Goal: Transaction & Acquisition: Obtain resource

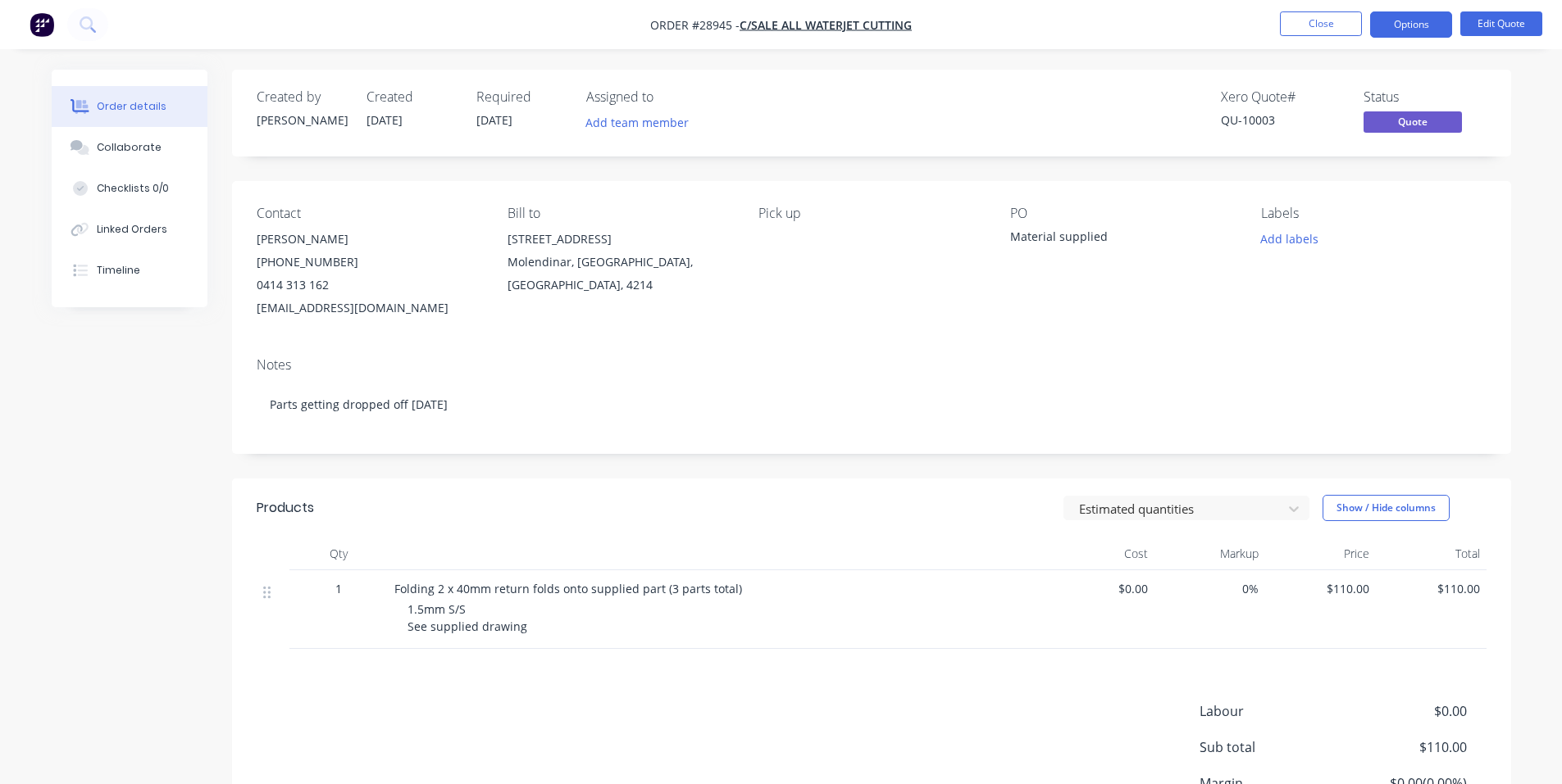
click at [31, 24] on img "button" at bounding box center [41, 24] width 24 height 24
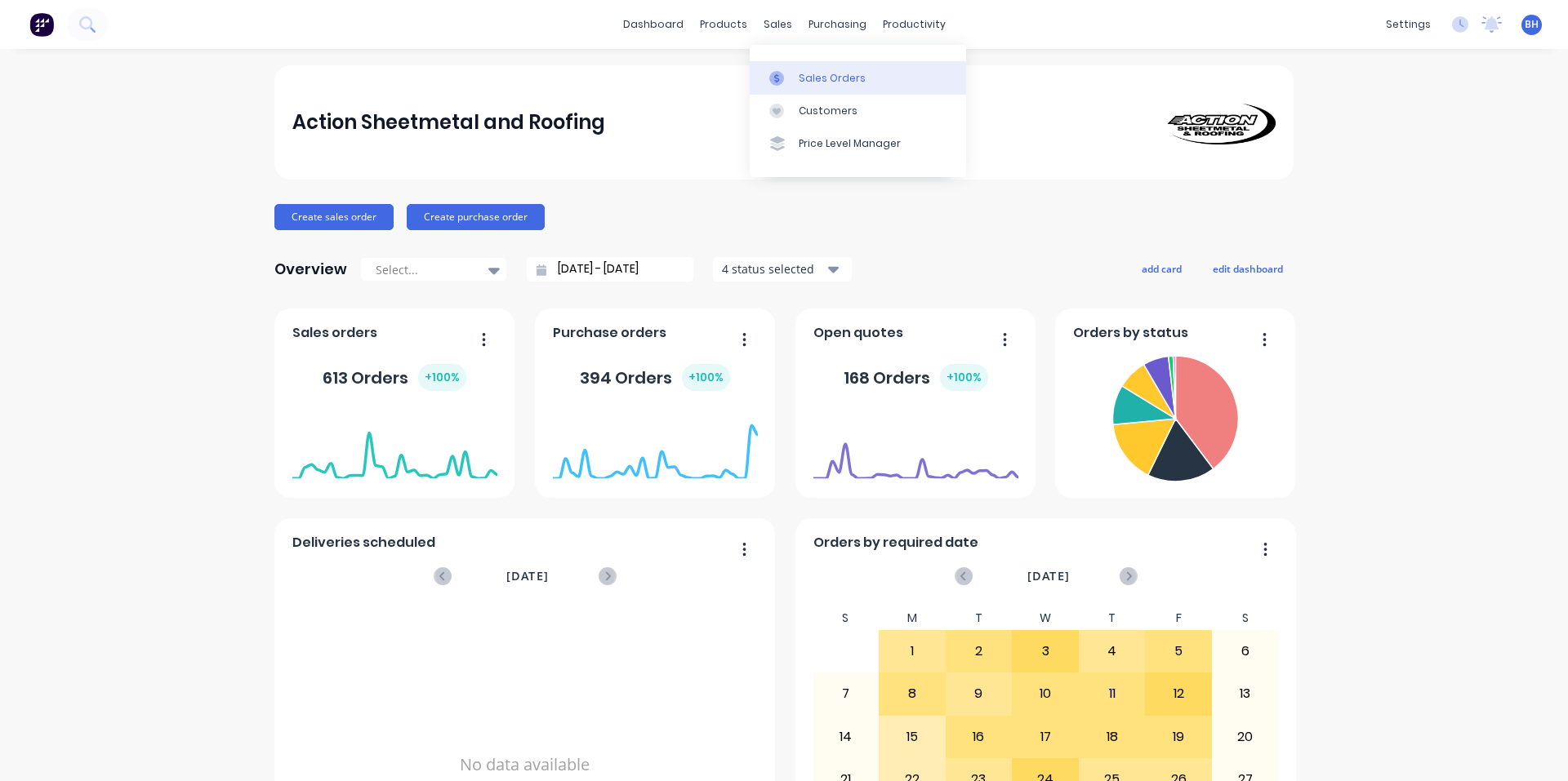
click at [806, 78] on div "Sales Orders" at bounding box center [832, 78] width 67 height 15
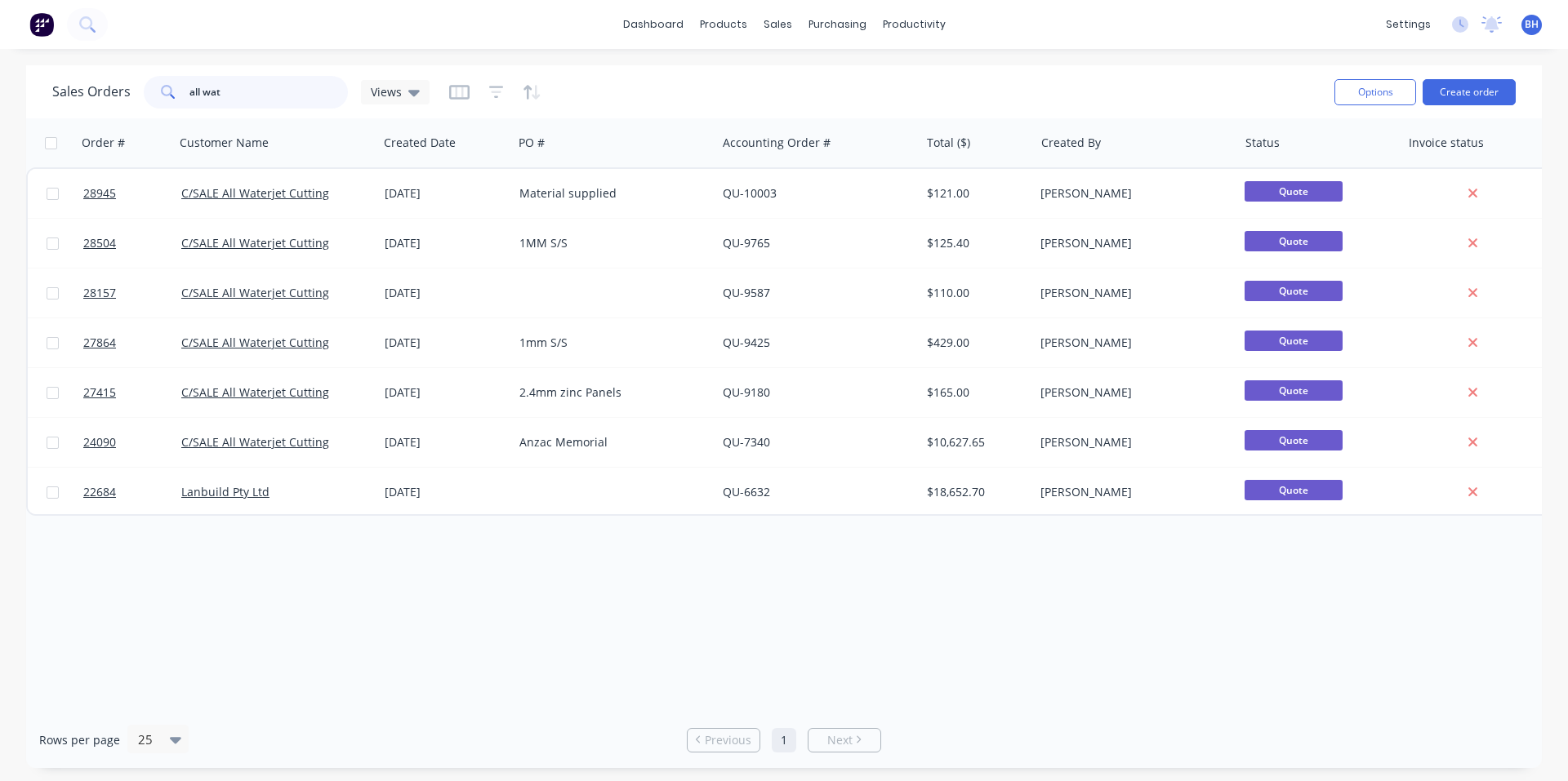
drag, startPoint x: 243, startPoint y: 92, endPoint x: 155, endPoint y: 105, distance: 89.0
click at [164, 100] on div "all wat" at bounding box center [246, 92] width 204 height 33
type input "CLADDING CREATIONS"
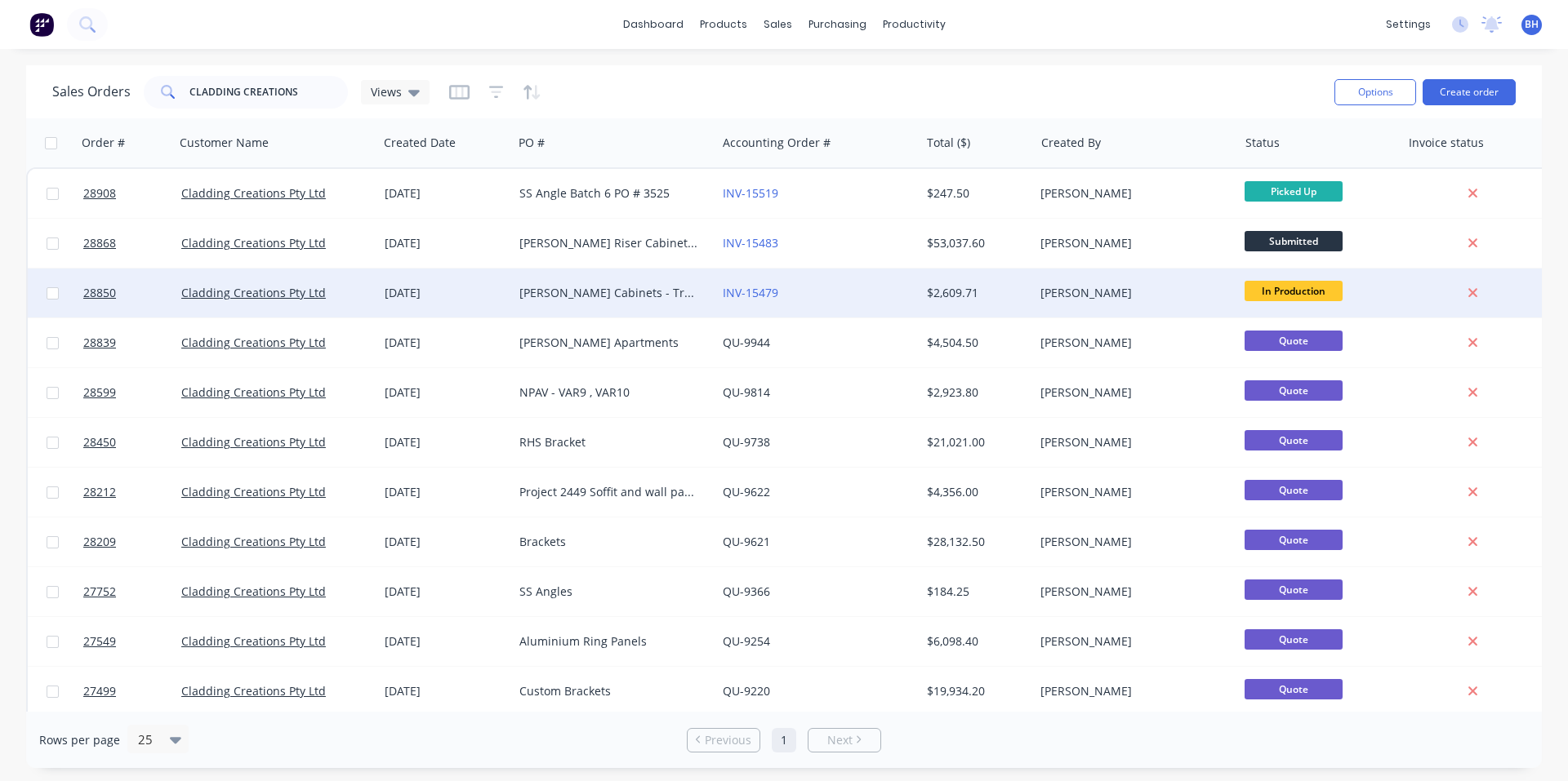
click at [473, 290] on div "[DATE]" at bounding box center [445, 292] width 121 height 17
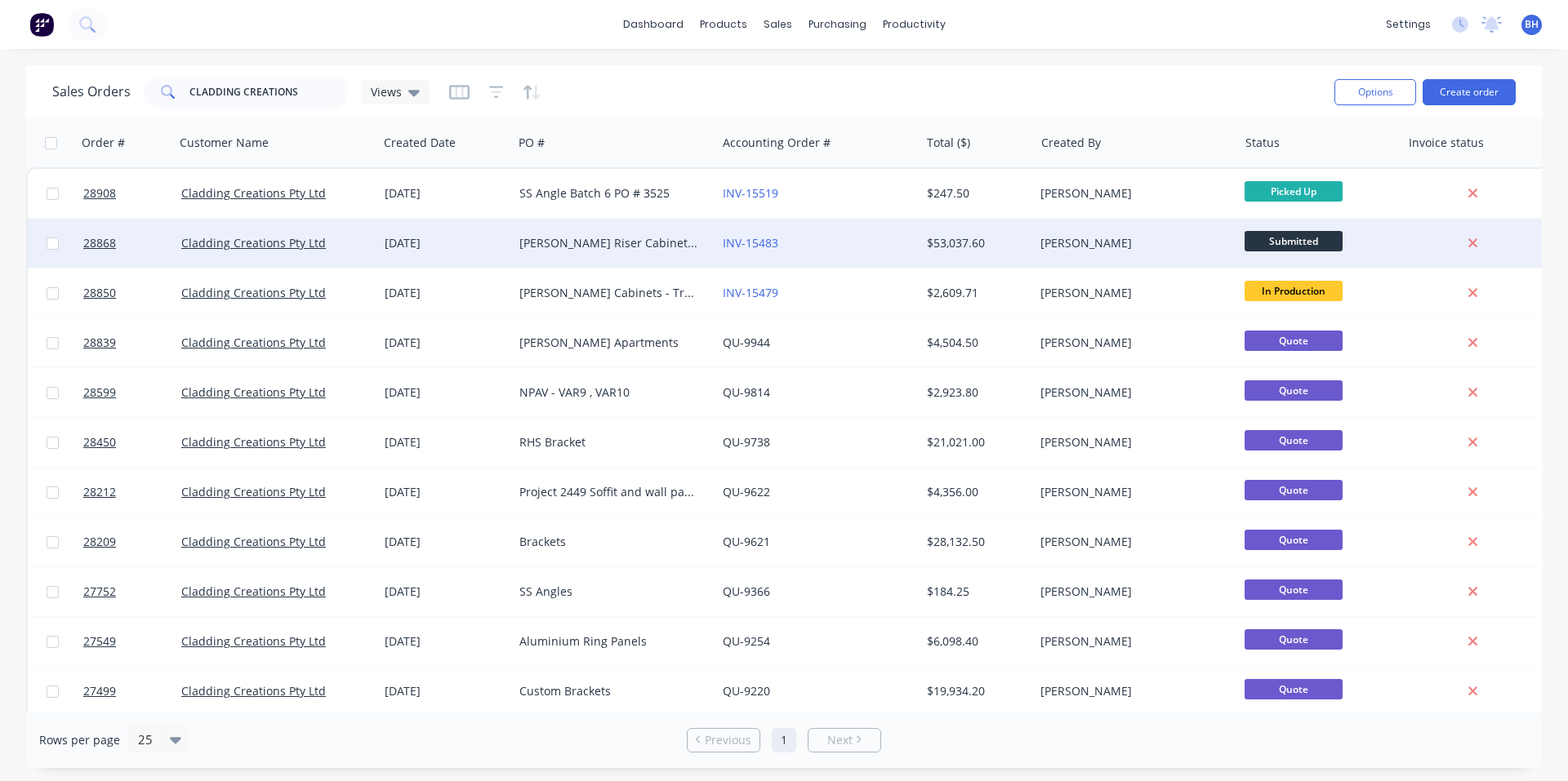
click at [632, 246] on div "[PERSON_NAME] Riser Cabinets PO # 3519" at bounding box center [610, 243] width 182 height 17
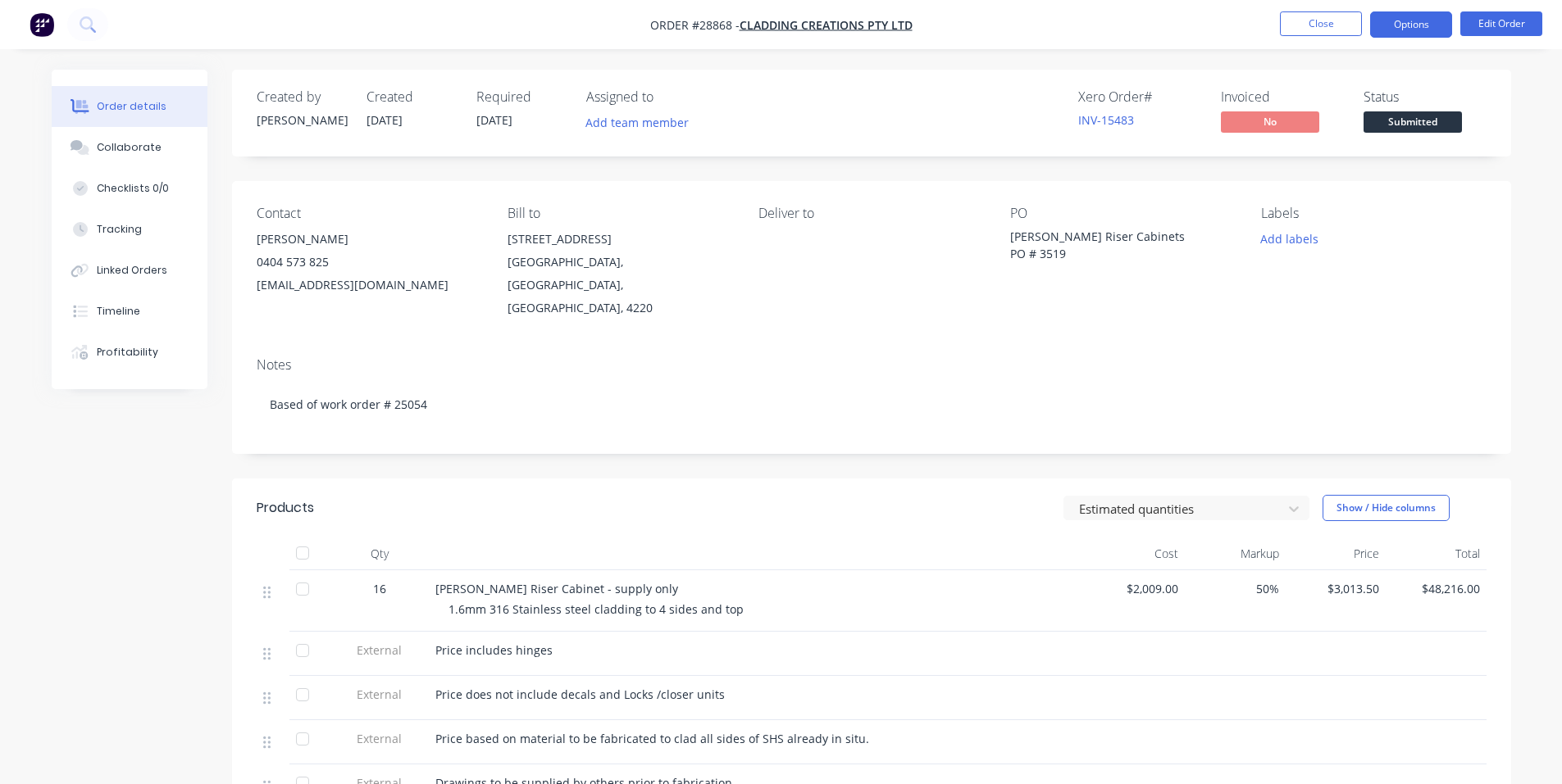
click at [1438, 24] on button "Options" at bounding box center [1412, 24] width 82 height 26
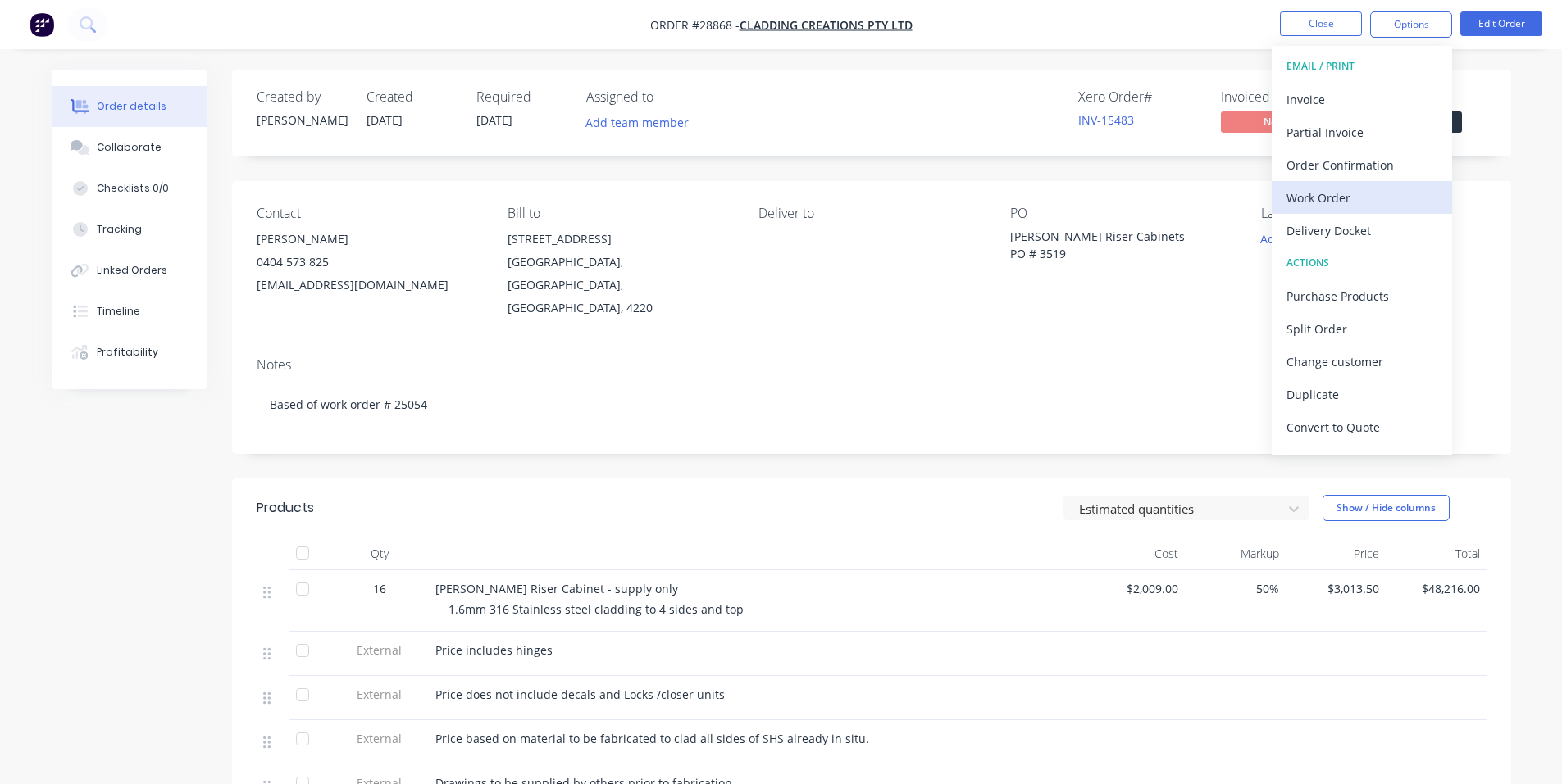
click at [1351, 203] on div "Work Order" at bounding box center [1362, 198] width 151 height 23
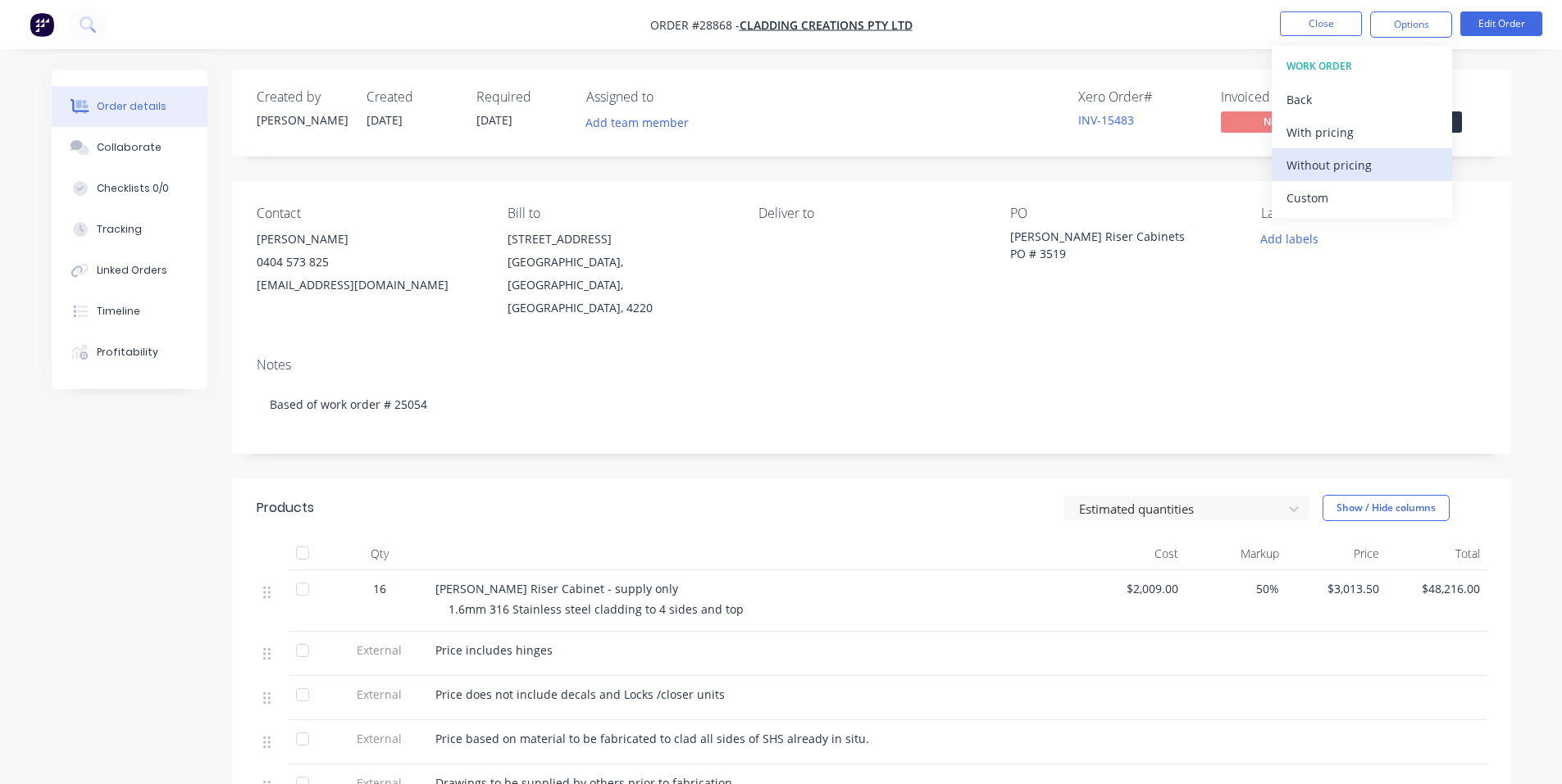
click at [1335, 166] on div "Without pricing" at bounding box center [1362, 165] width 151 height 23
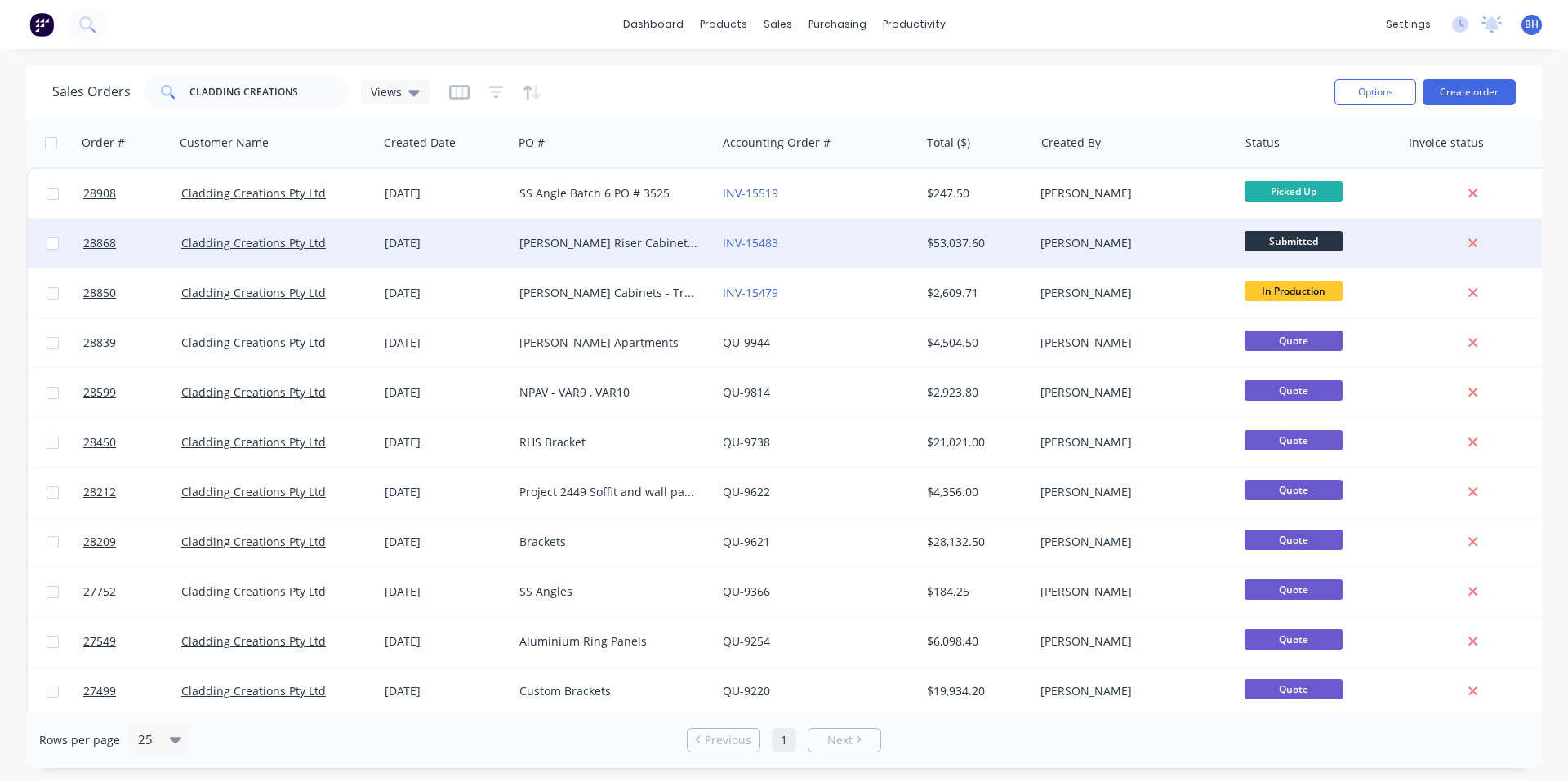
click at [504, 249] on div "[DATE]" at bounding box center [445, 243] width 121 height 17
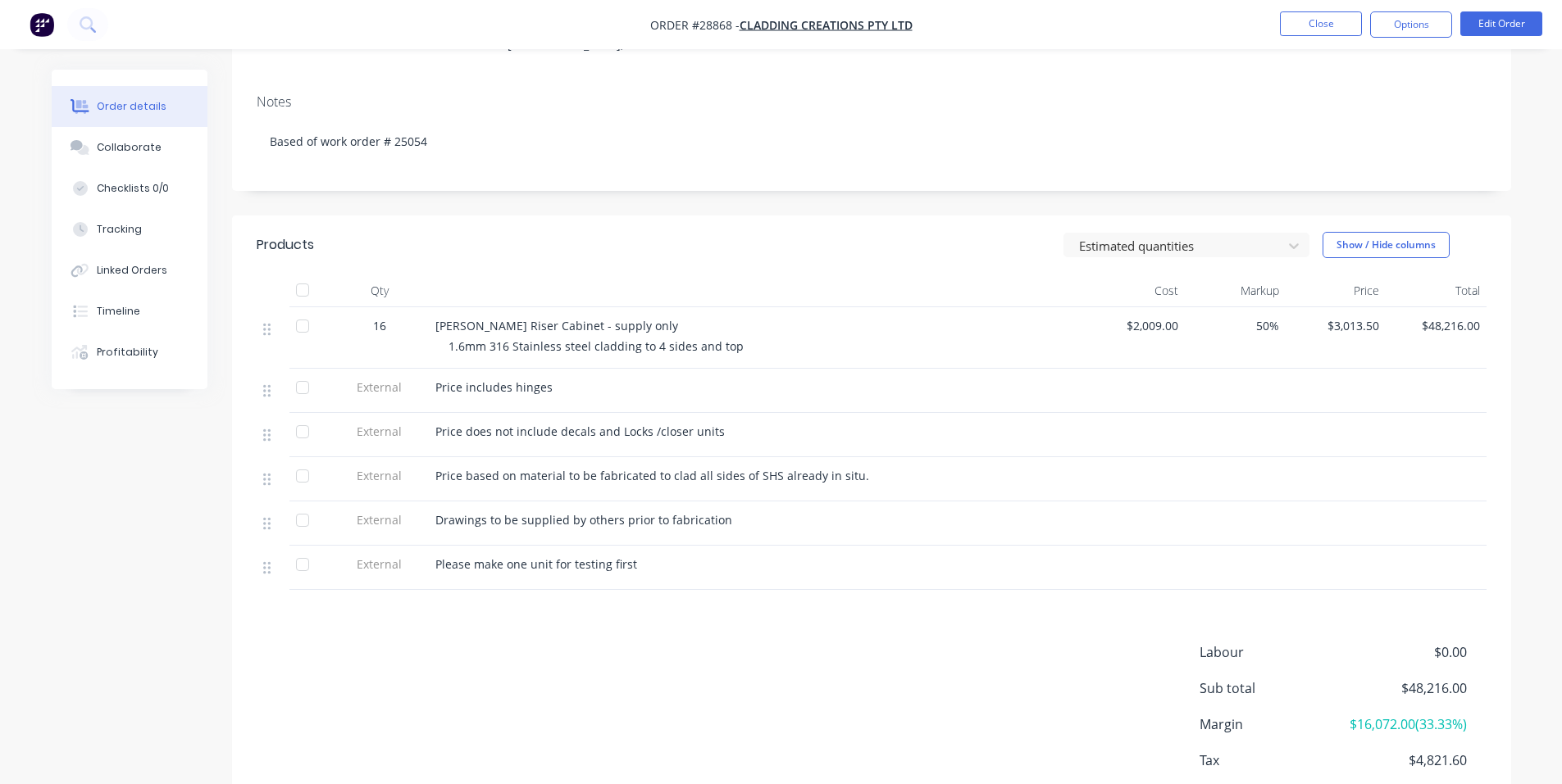
scroll to position [328, 0]
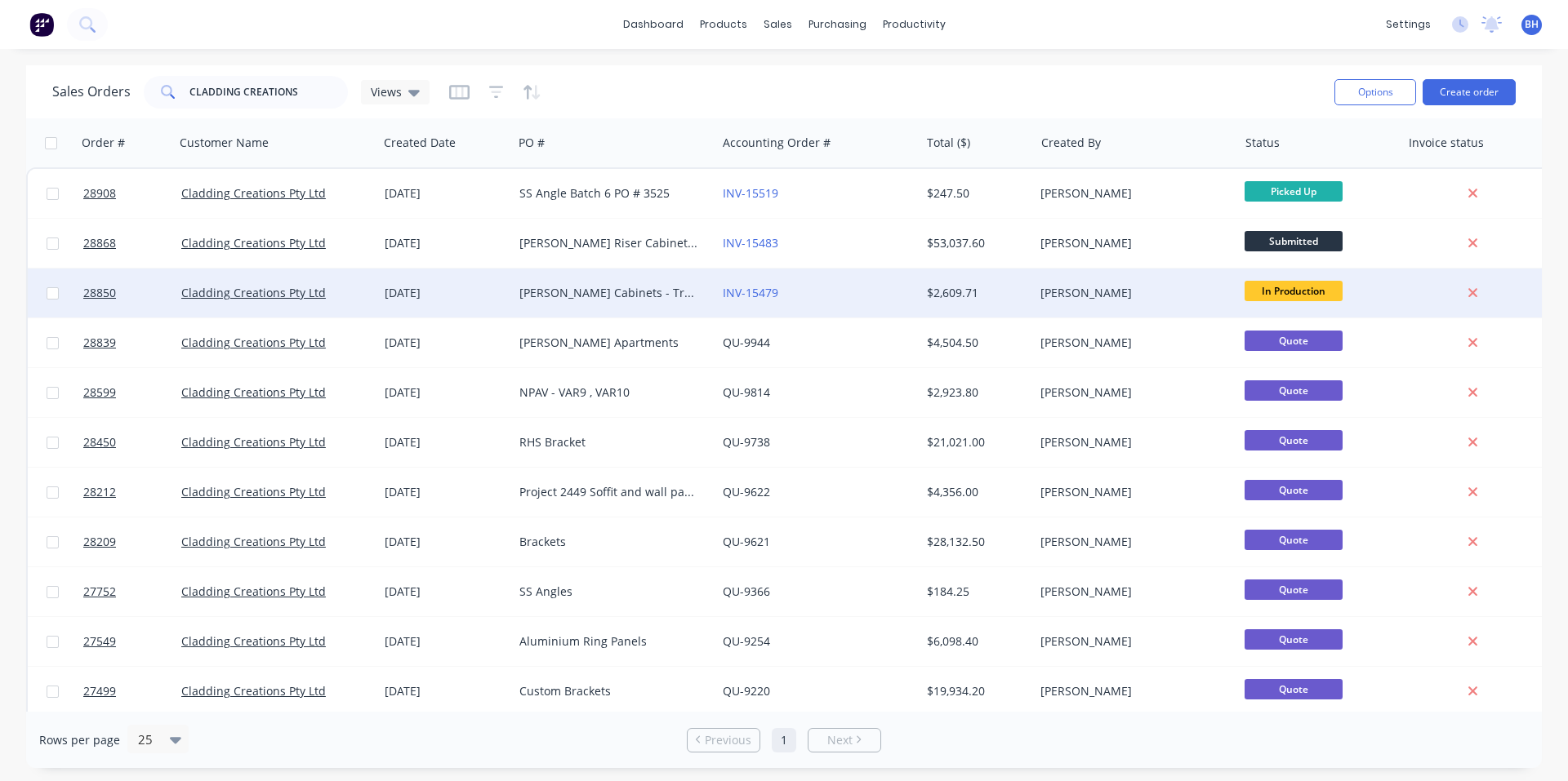
click at [494, 297] on div "[DATE]" at bounding box center [445, 292] width 121 height 17
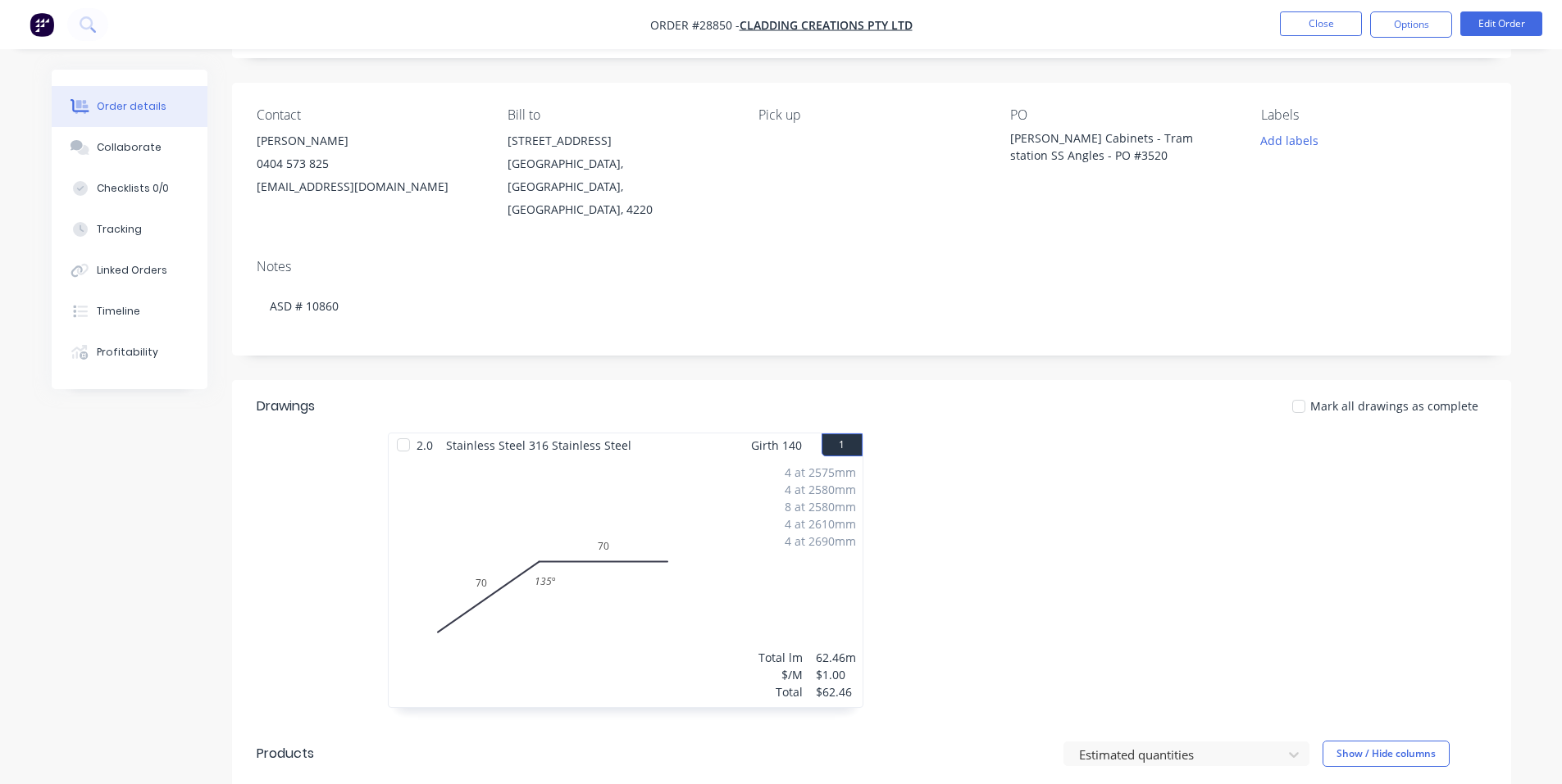
scroll to position [96, 0]
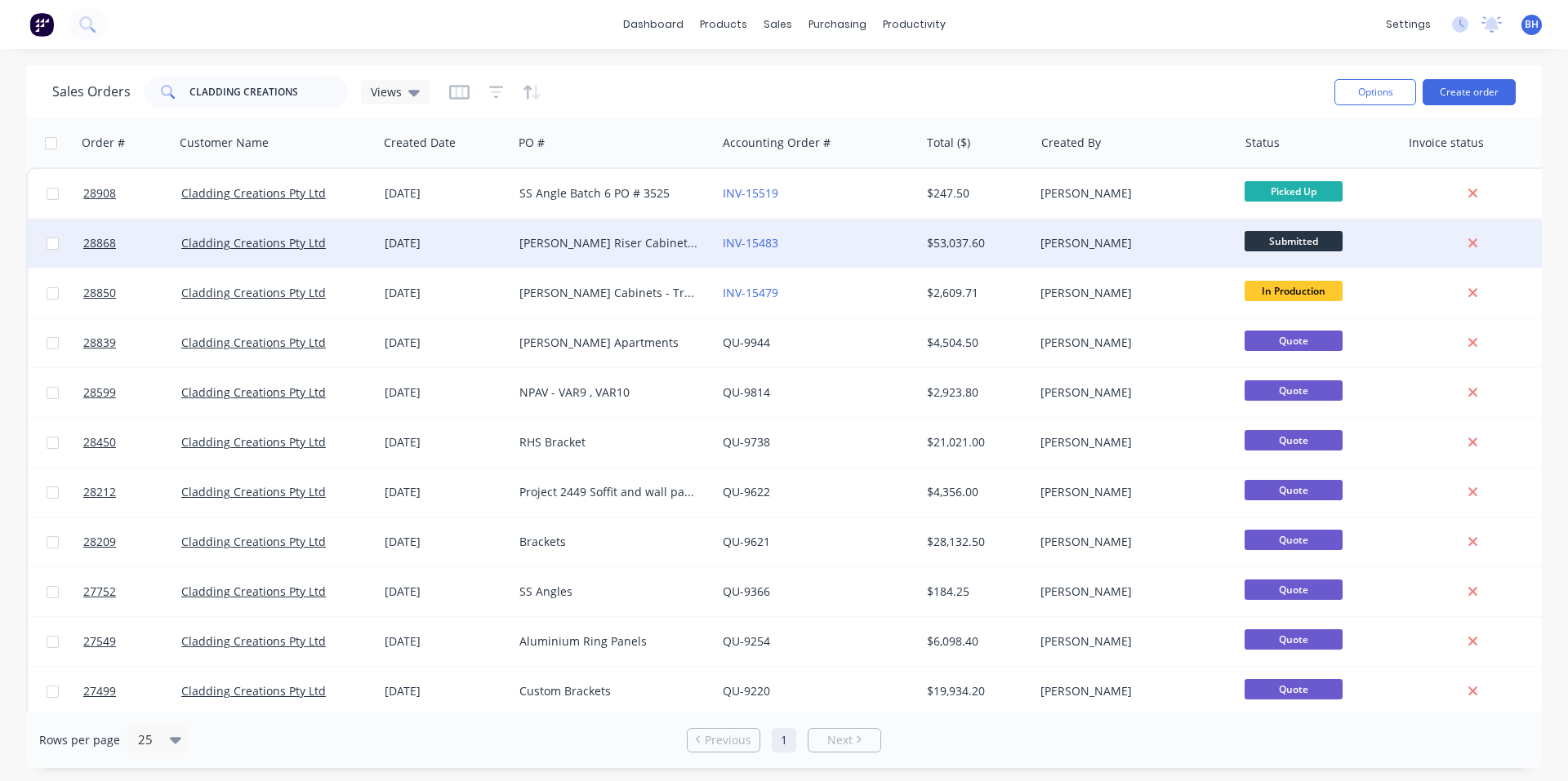
click at [499, 254] on div "[DATE]" at bounding box center [445, 243] width 135 height 49
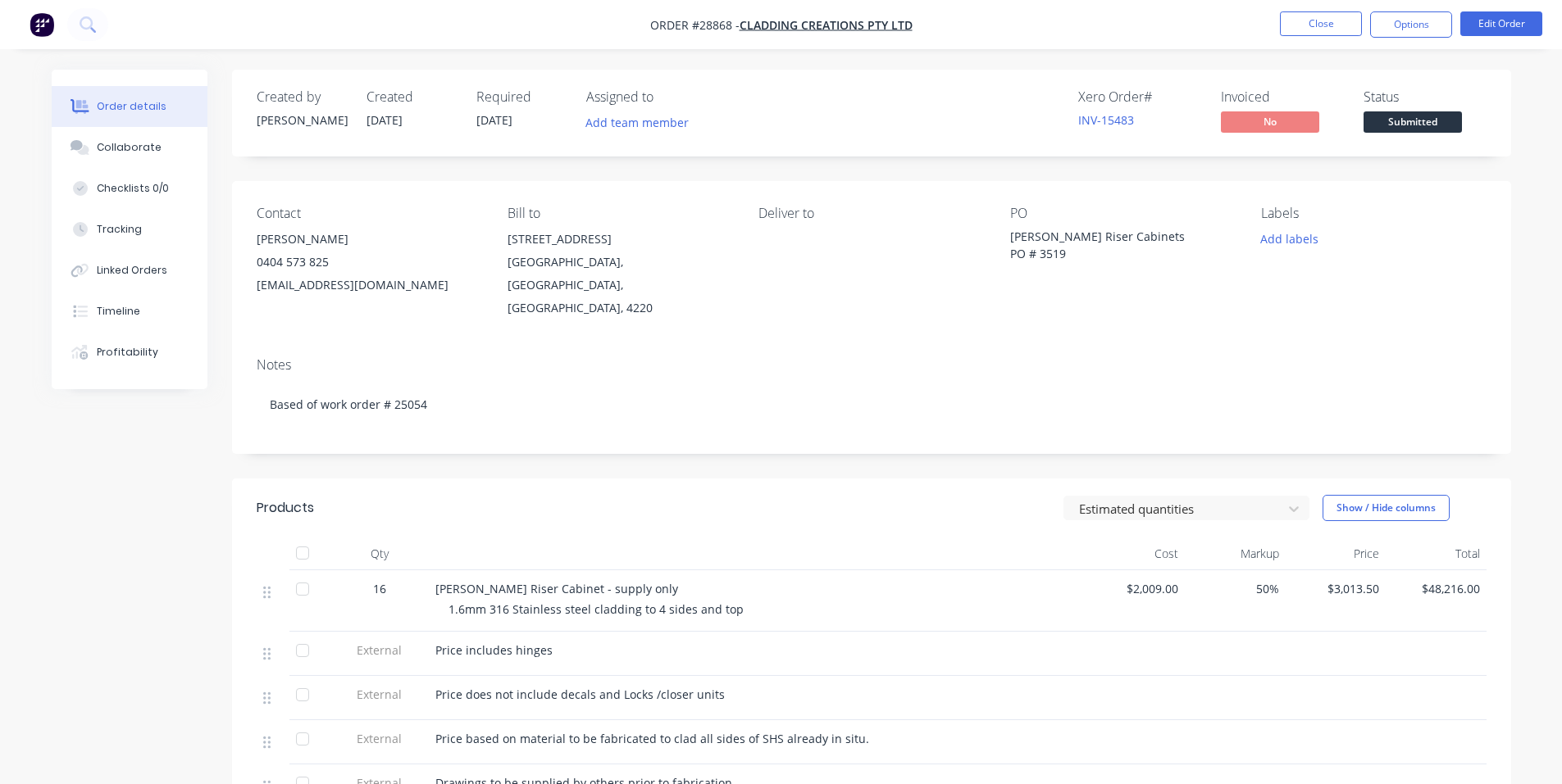
click at [40, 23] on img "button" at bounding box center [41, 24] width 24 height 24
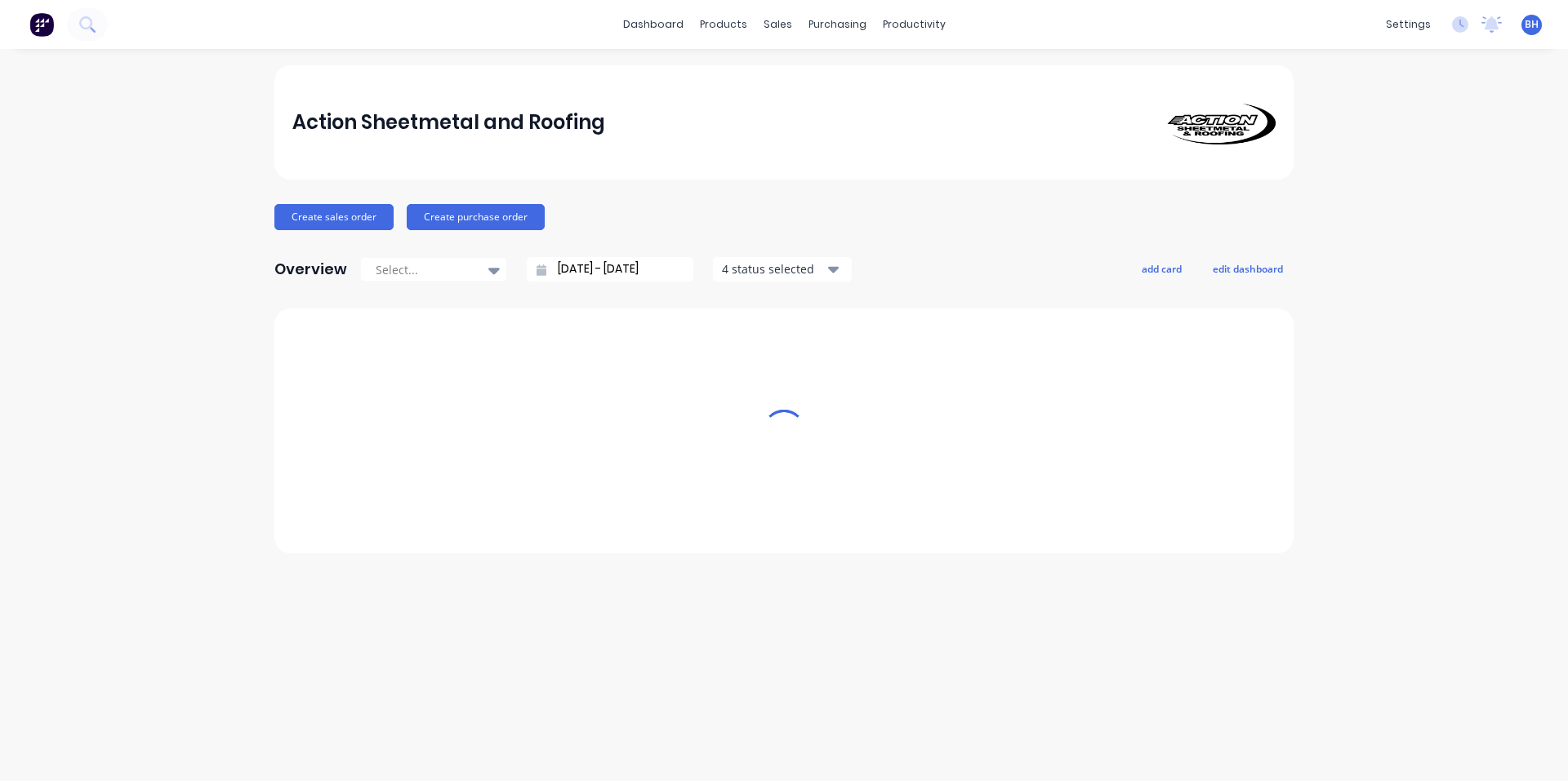
click at [766, 24] on div "sales" at bounding box center [778, 24] width 45 height 24
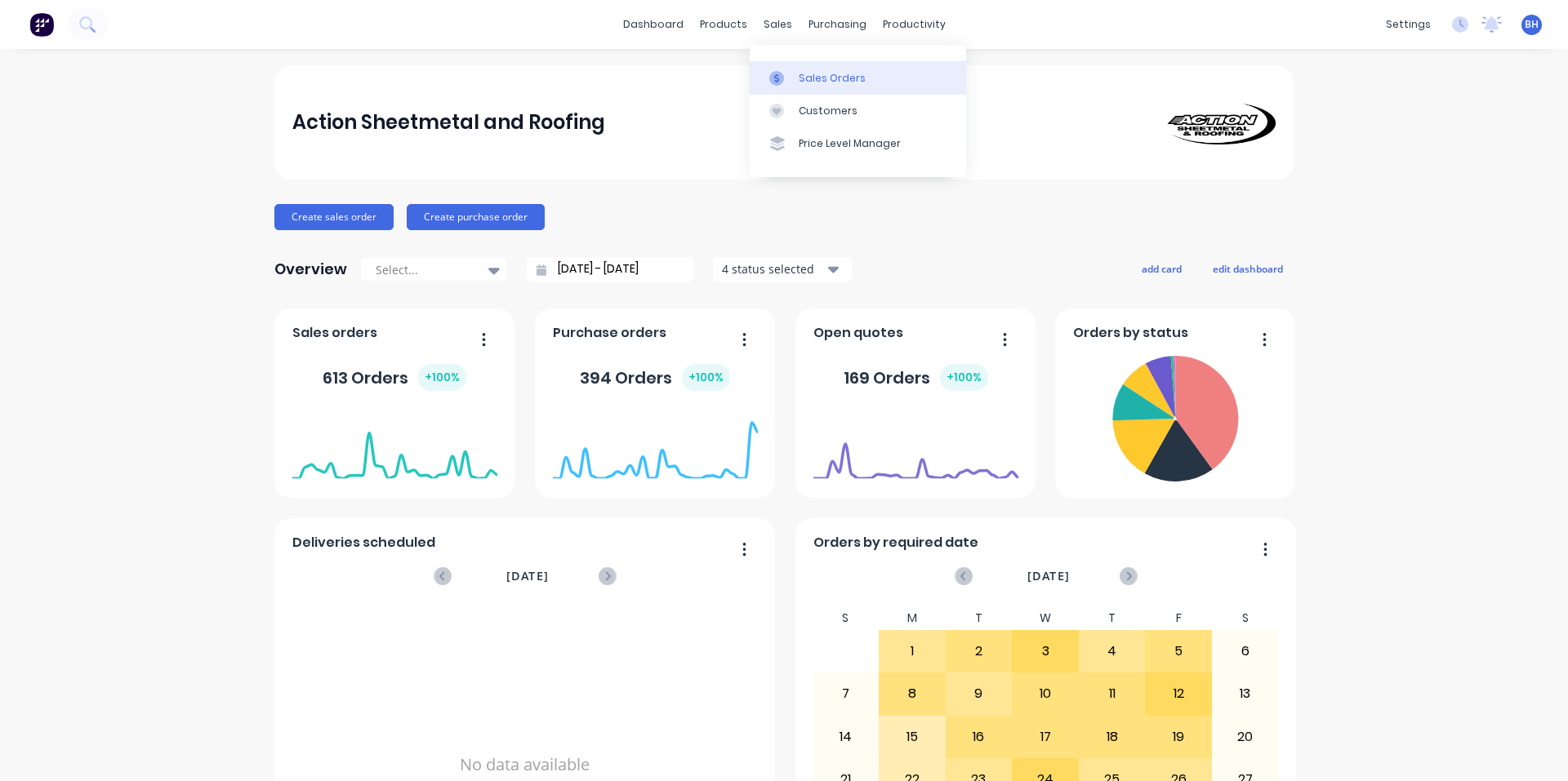
click at [776, 72] on icon at bounding box center [776, 78] width 15 height 15
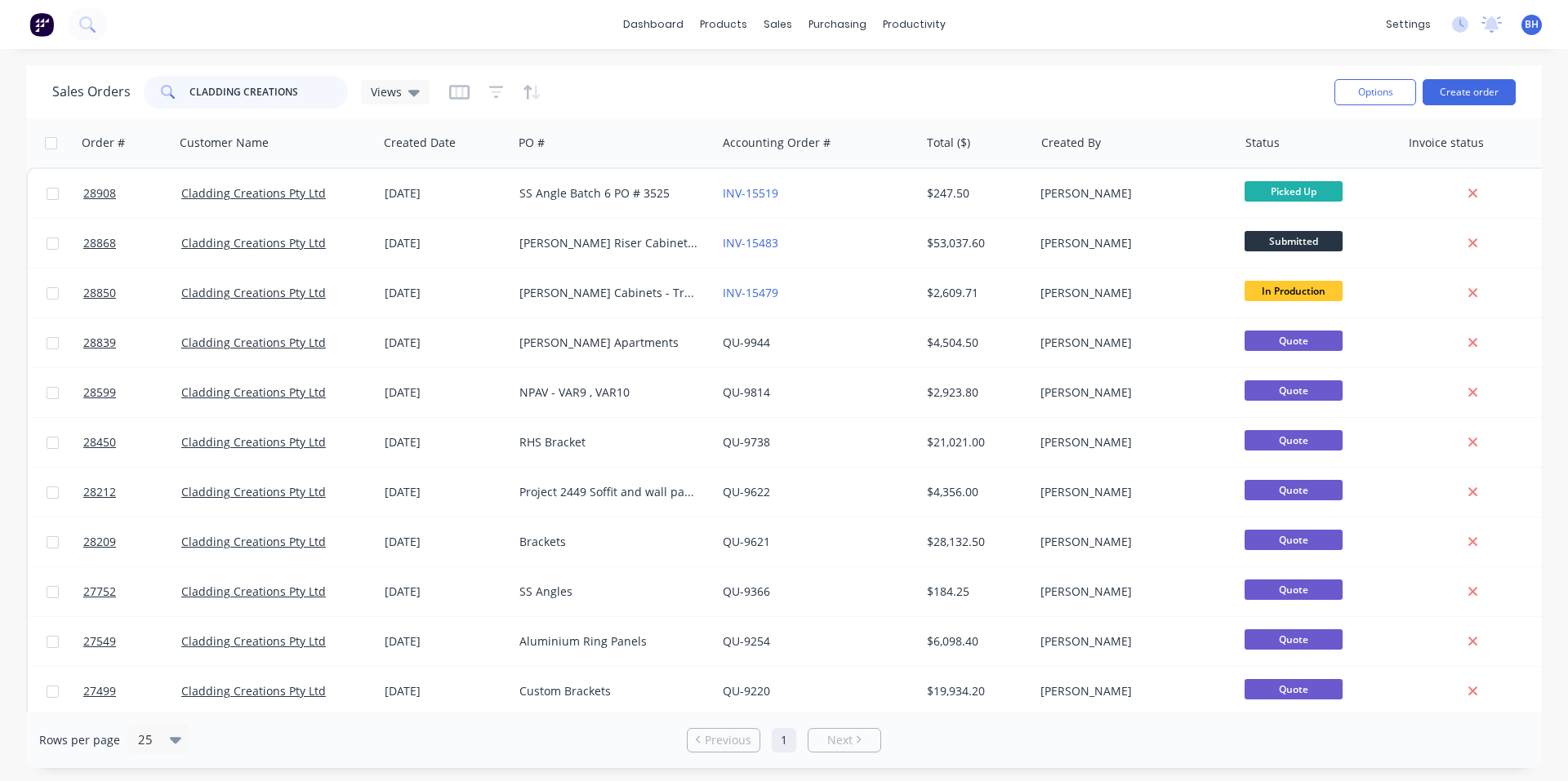
drag, startPoint x: 233, startPoint y: 90, endPoint x: 142, endPoint y: 92, distance: 91.0
click at [144, 92] on div "CLADDING CREATIONS" at bounding box center [246, 92] width 204 height 33
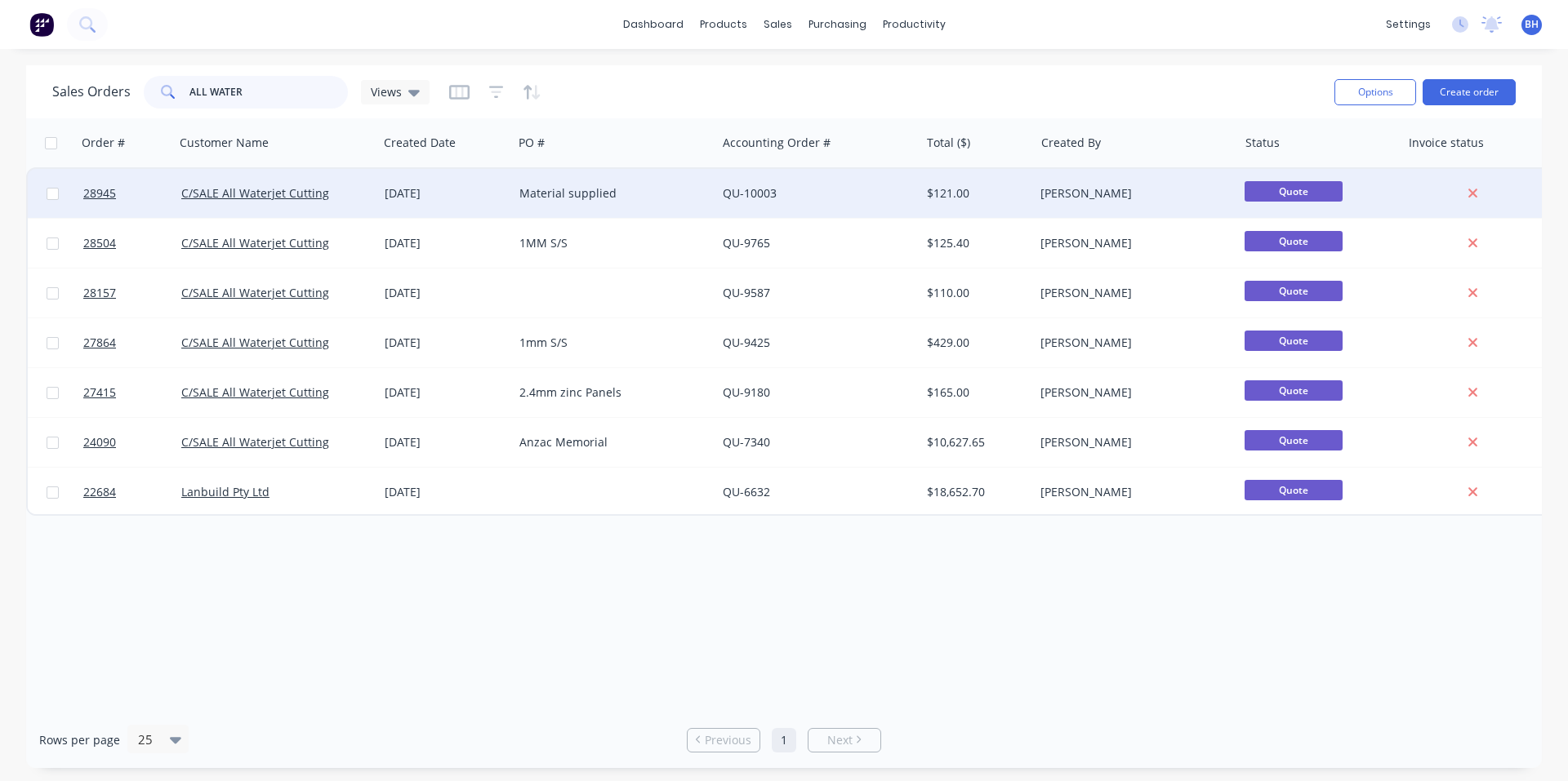
type input "ALL WATER"
click at [632, 192] on div "Material supplied" at bounding box center [610, 193] width 182 height 17
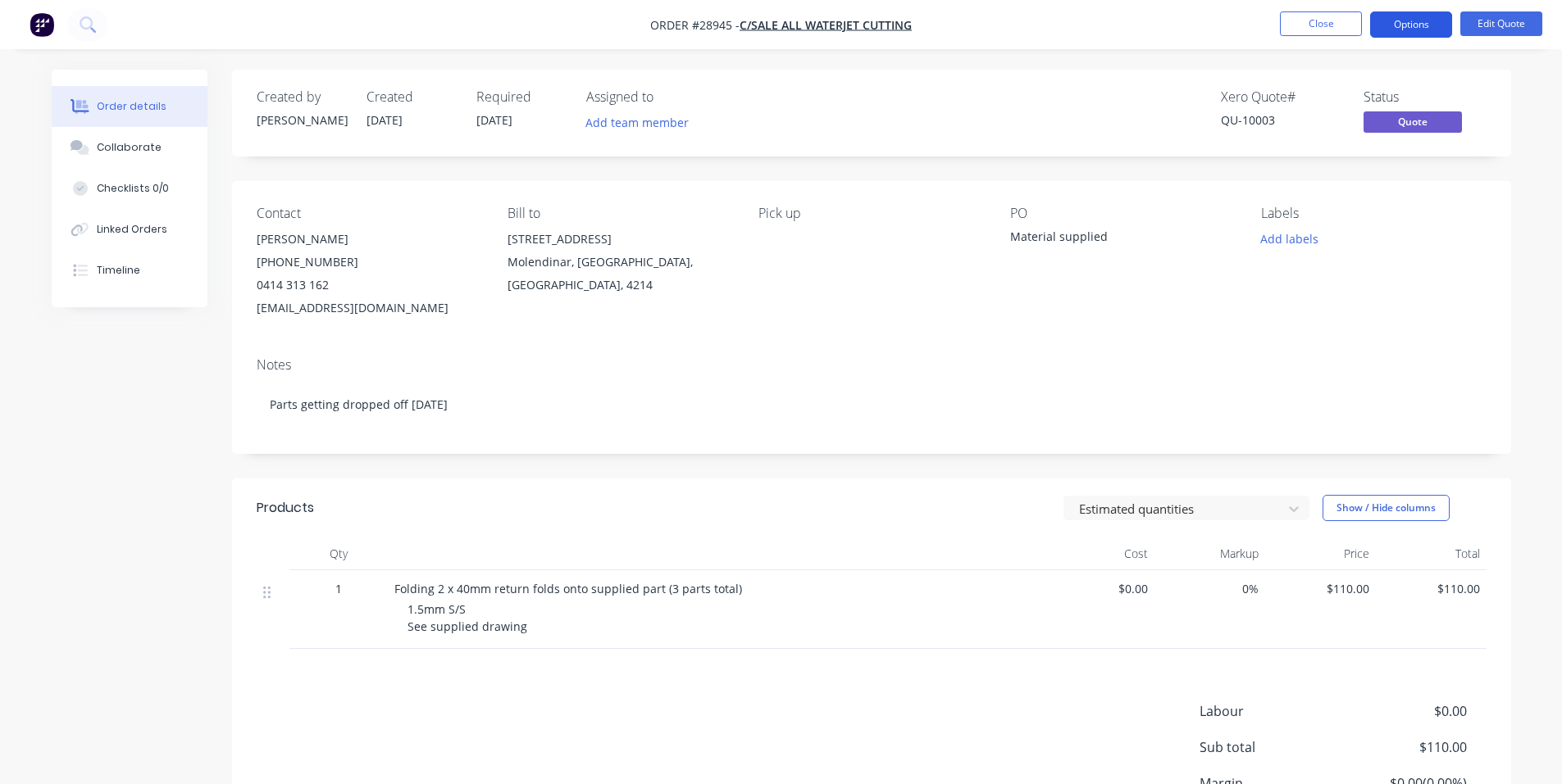
click at [1422, 20] on button "Options" at bounding box center [1412, 24] width 82 height 26
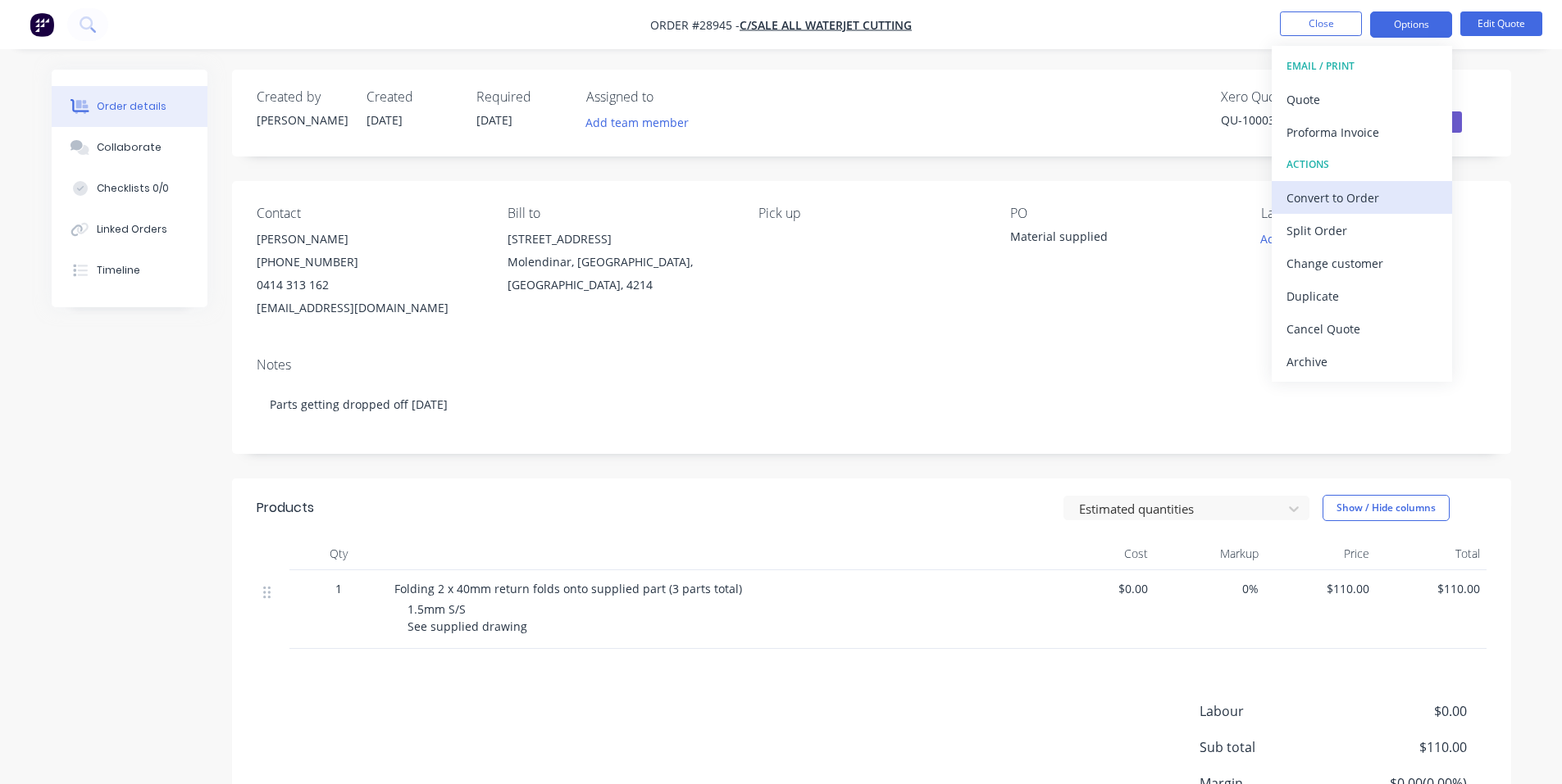
click at [1365, 206] on div "Convert to Order" at bounding box center [1362, 198] width 151 height 23
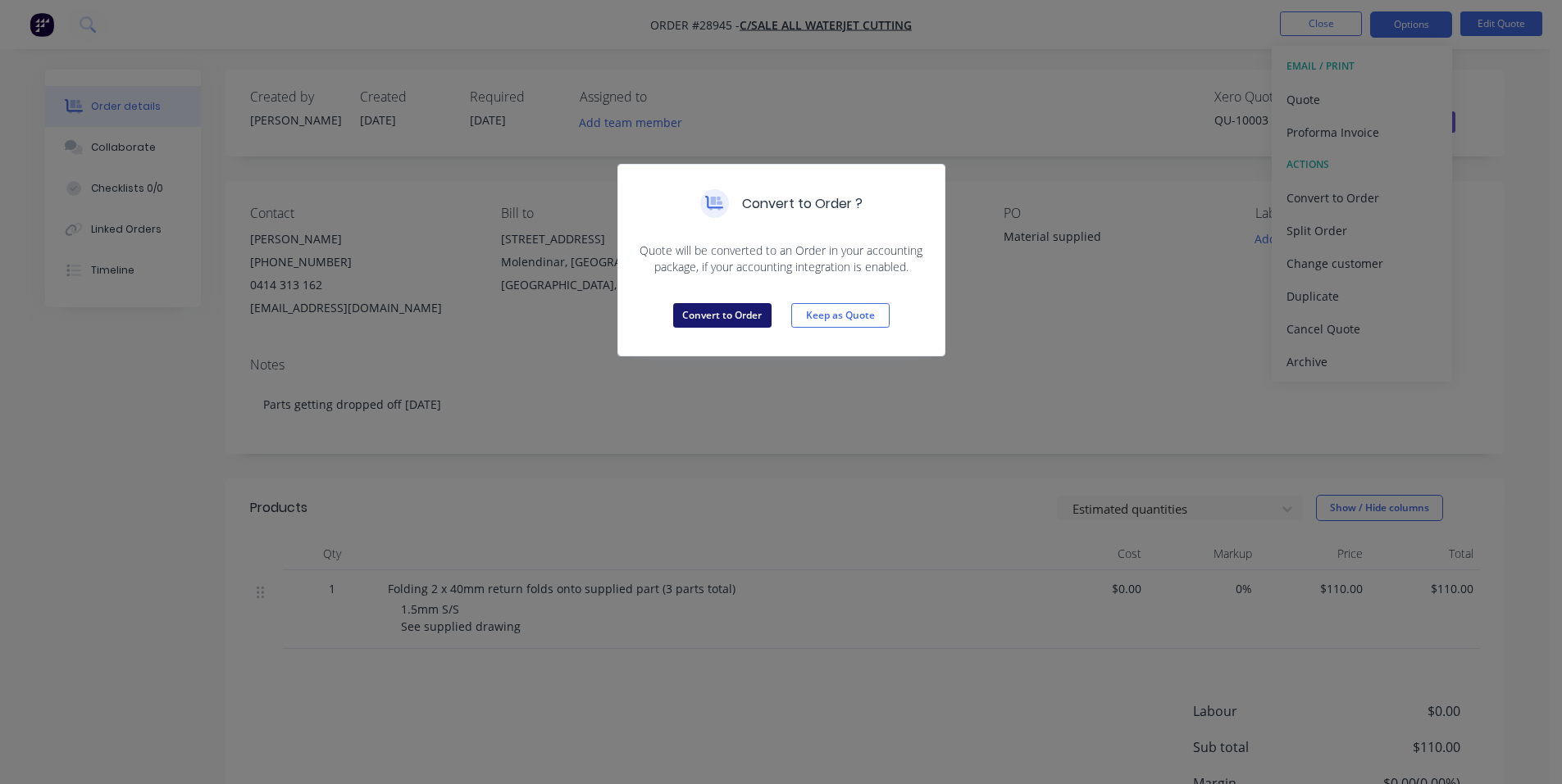
click at [730, 318] on button "Convert to Order" at bounding box center [722, 315] width 99 height 24
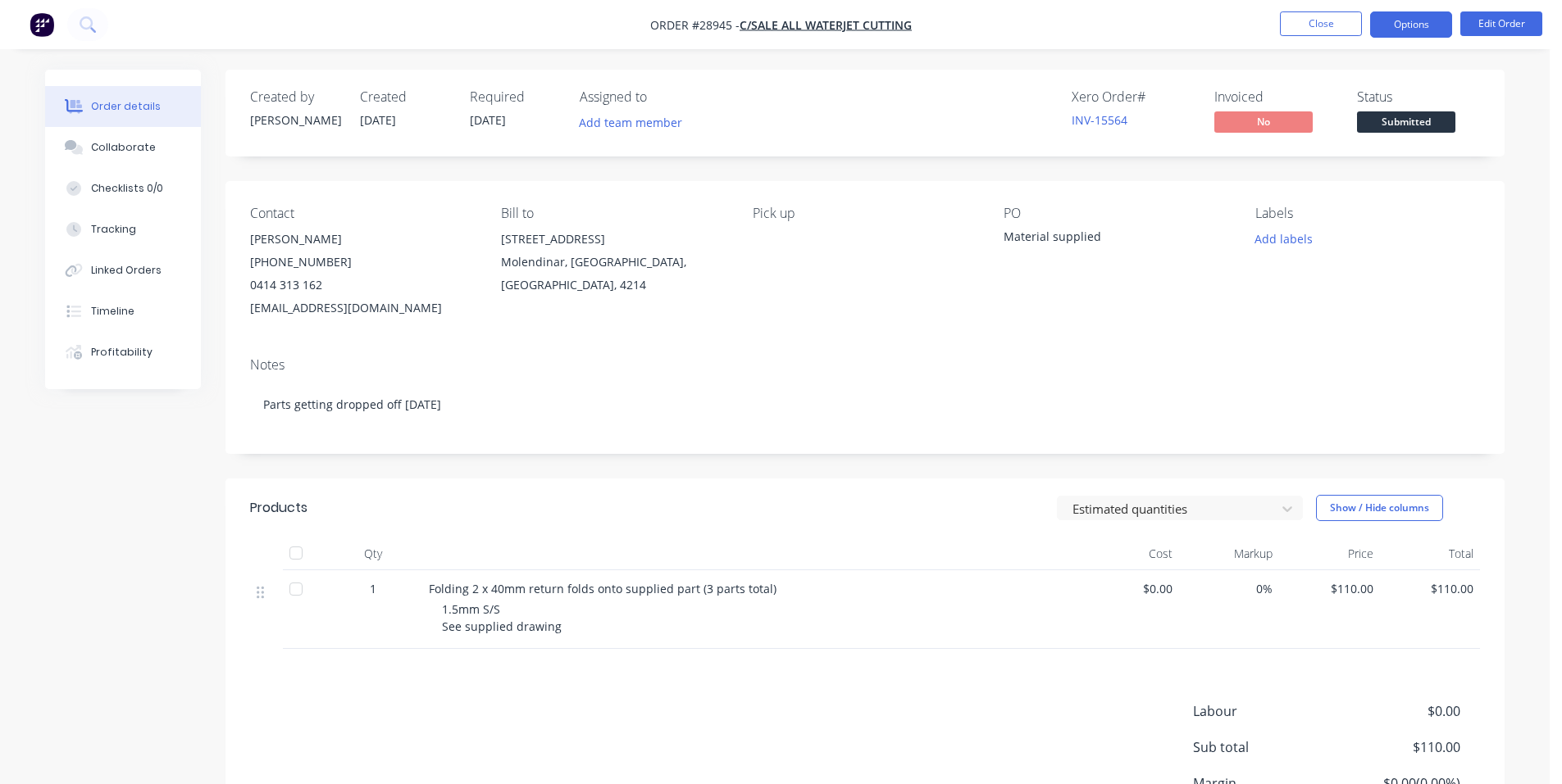
click at [1440, 22] on button "Options" at bounding box center [1412, 24] width 82 height 26
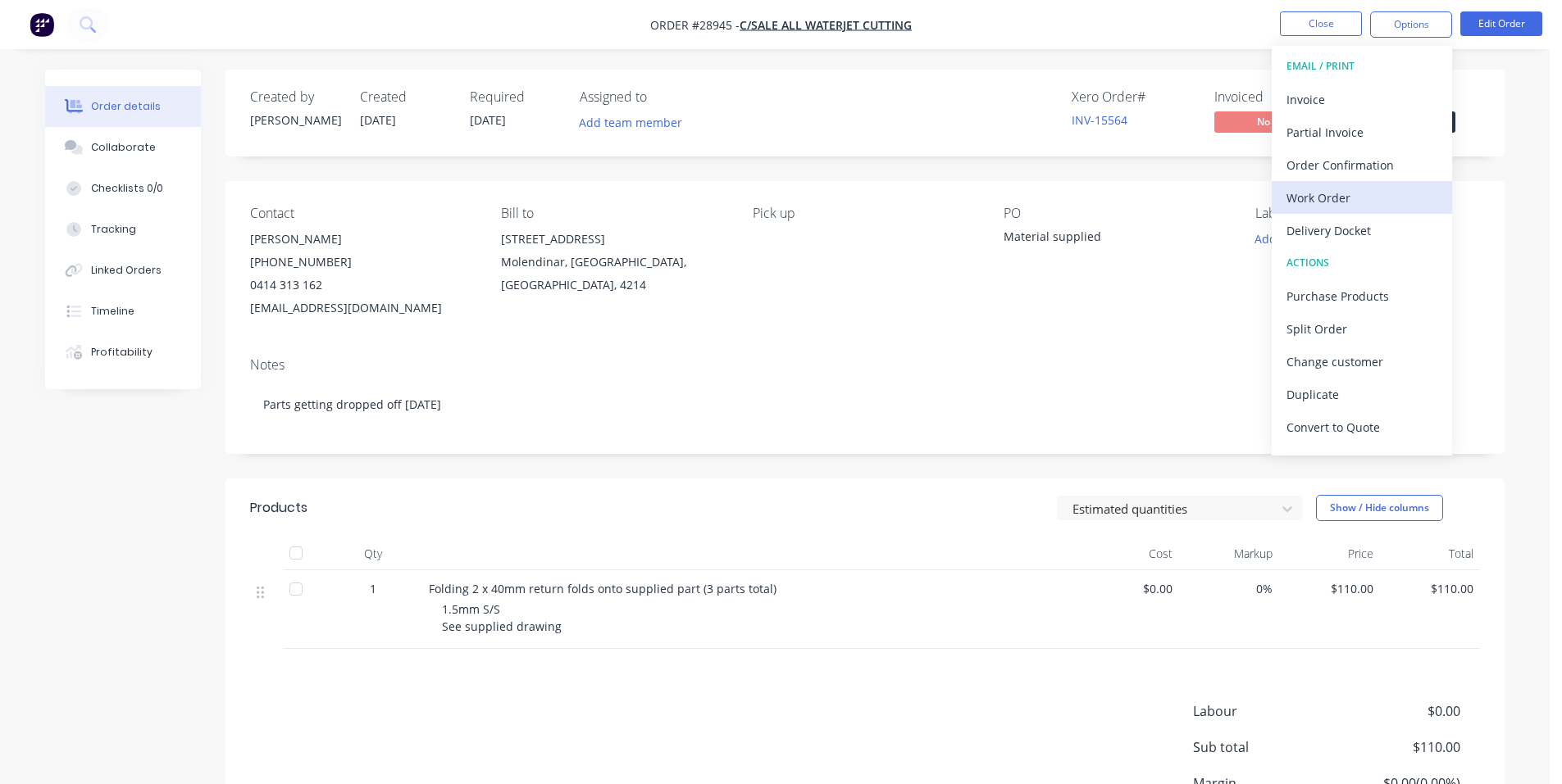
click at [1340, 206] on div "Work Order" at bounding box center [1362, 198] width 151 height 23
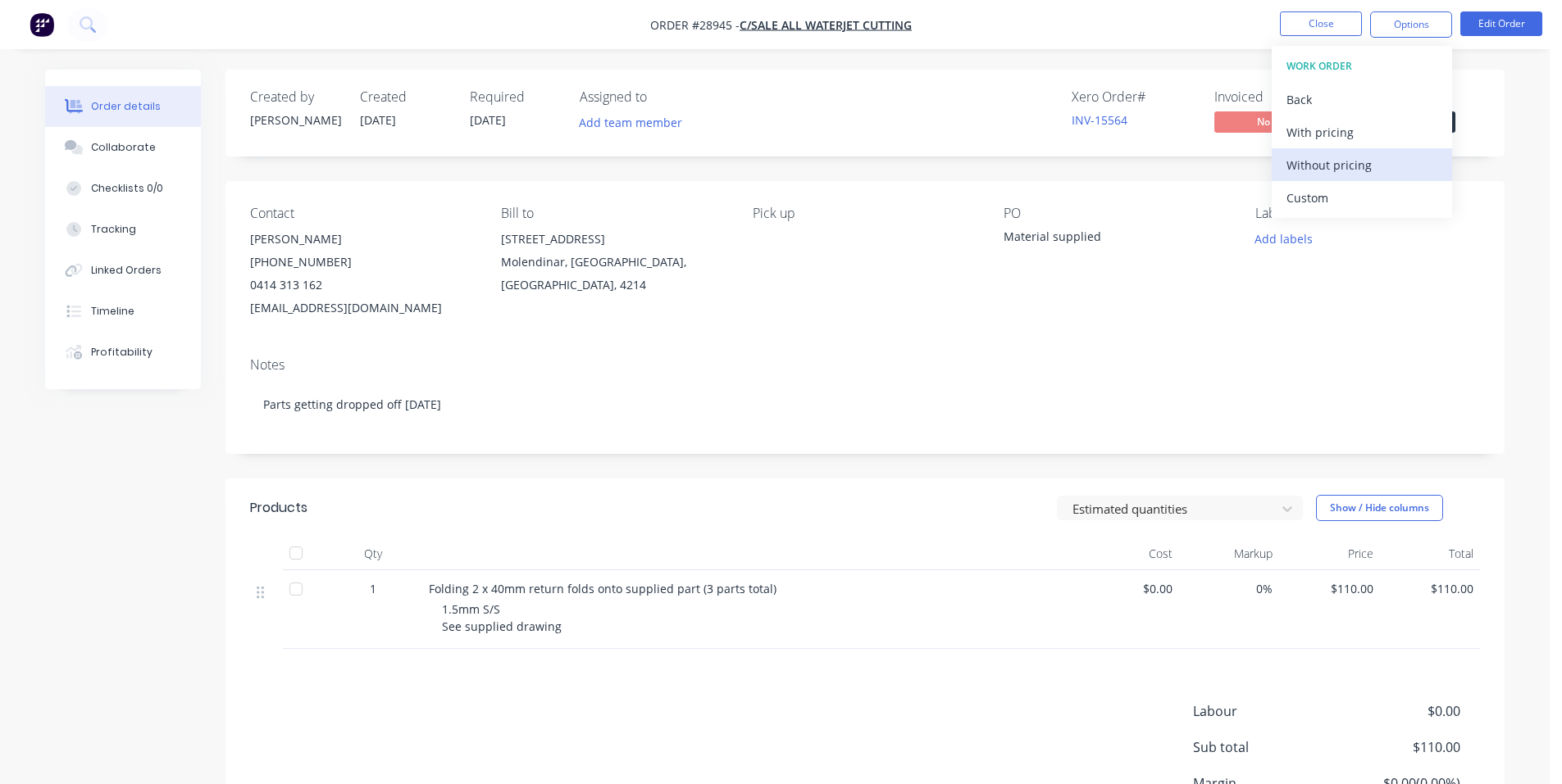
click at [1355, 162] on div "Without pricing" at bounding box center [1362, 165] width 151 height 23
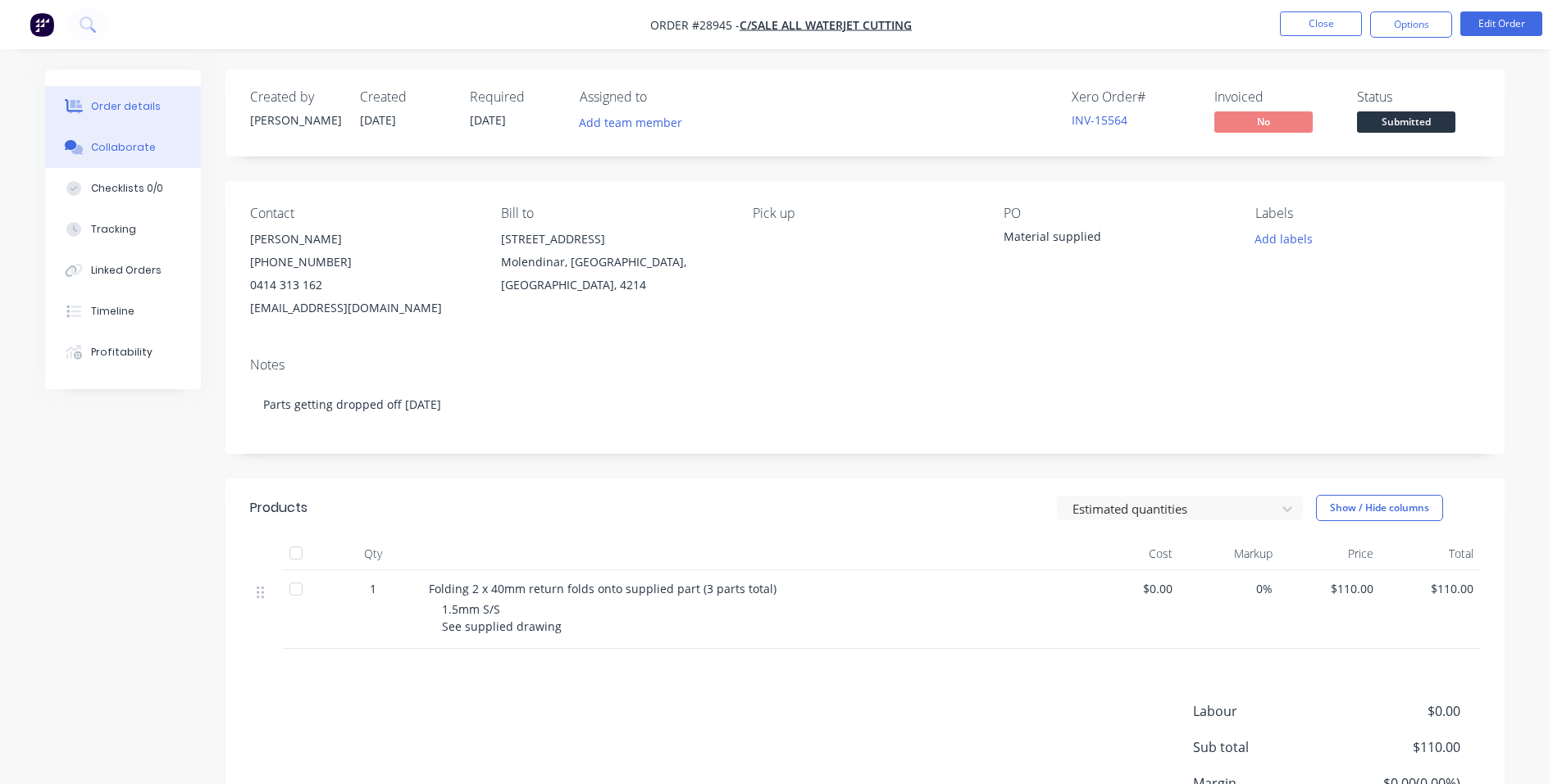
click at [93, 157] on button "Collaborate" at bounding box center [123, 147] width 156 height 41
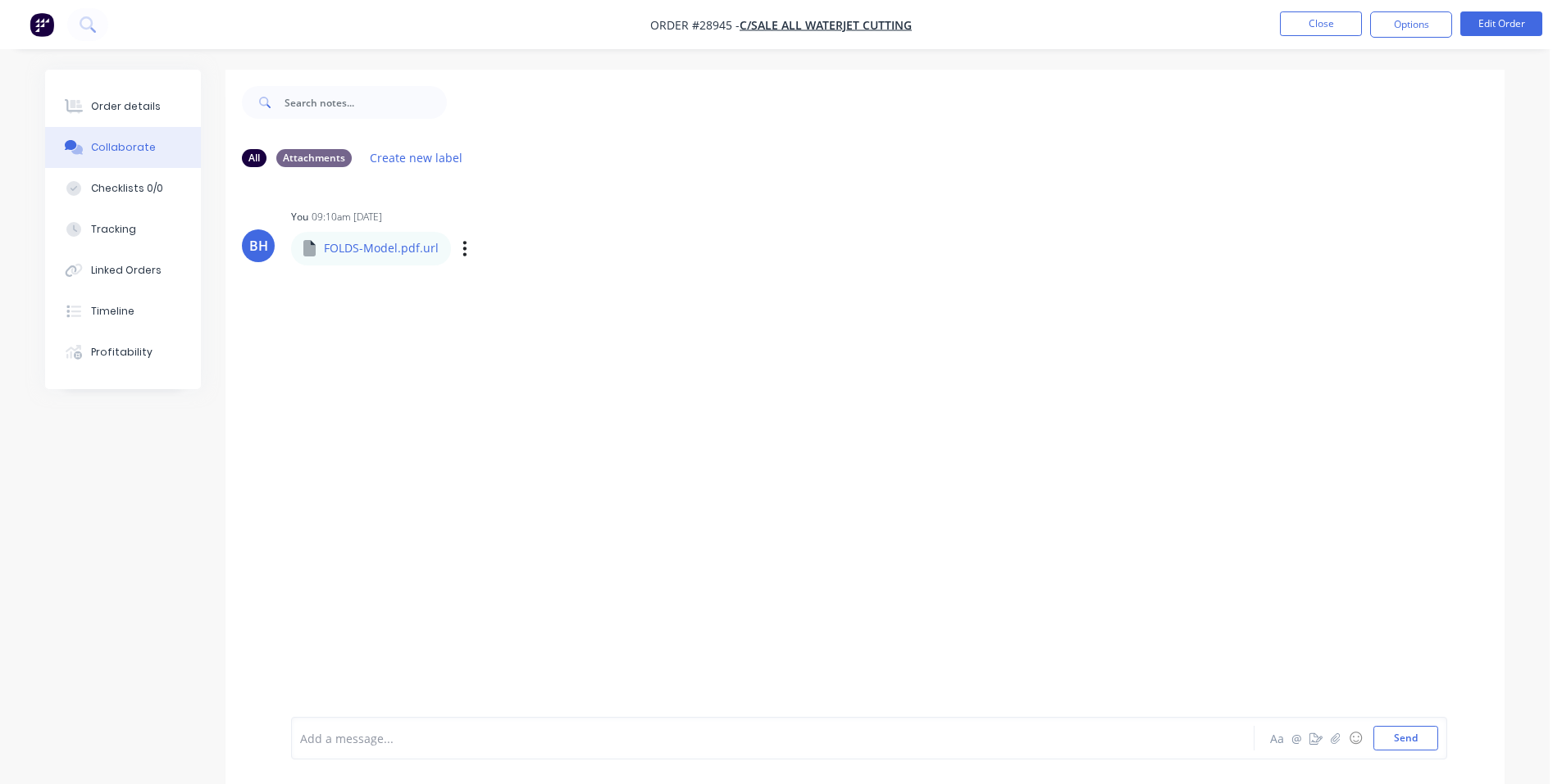
click at [421, 249] on p "FOLDS-Model.pdf.url" at bounding box center [381, 248] width 115 height 17
click at [345, 250] on p "FOLDS-Model.pdf.url" at bounding box center [381, 248] width 115 height 17
drag, startPoint x: 345, startPoint y: 250, endPoint x: 353, endPoint y: 250, distance: 8.0
click at [353, 250] on p "FOLDS-Model.pdf.url" at bounding box center [381, 248] width 115 height 17
drag, startPoint x: 353, startPoint y: 250, endPoint x: 462, endPoint y: 251, distance: 109.0
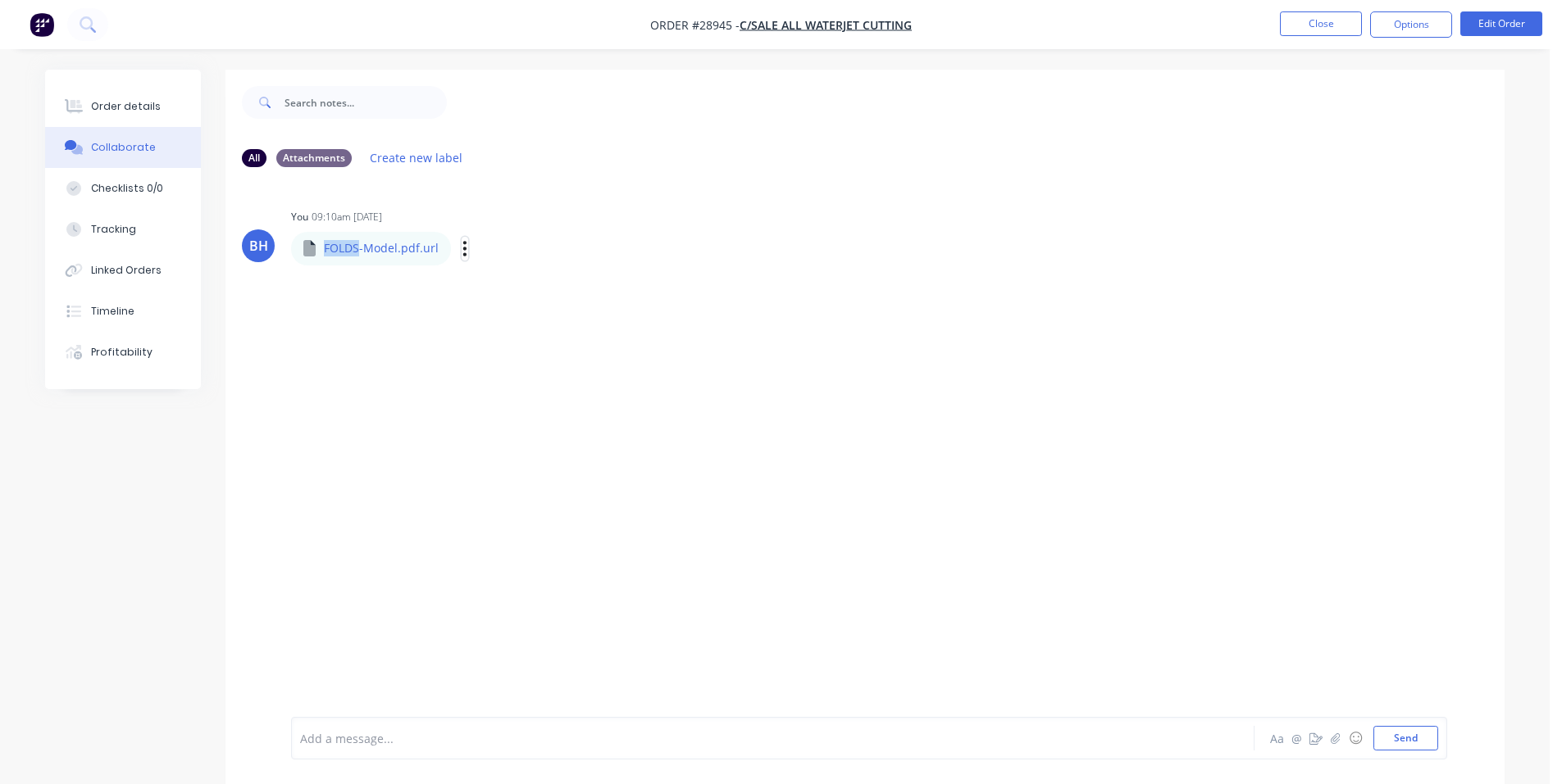
click at [462, 251] on icon "button" at bounding box center [464, 248] width 5 height 19
drag, startPoint x: 561, startPoint y: 390, endPoint x: 501, endPoint y: 358, distance: 68.0
click at [545, 386] on div "BH You 09:10am [DATE] FOLDS-Model.pdf.url FOLDS-Model.pdf.url Labels Download D…" at bounding box center [864, 449] width 1279 height 537
drag, startPoint x: 397, startPoint y: 241, endPoint x: 461, endPoint y: 245, distance: 64.1
click at [408, 242] on div "FOLDS-Model.pdf.url" at bounding box center [461, 236] width 342 height 15
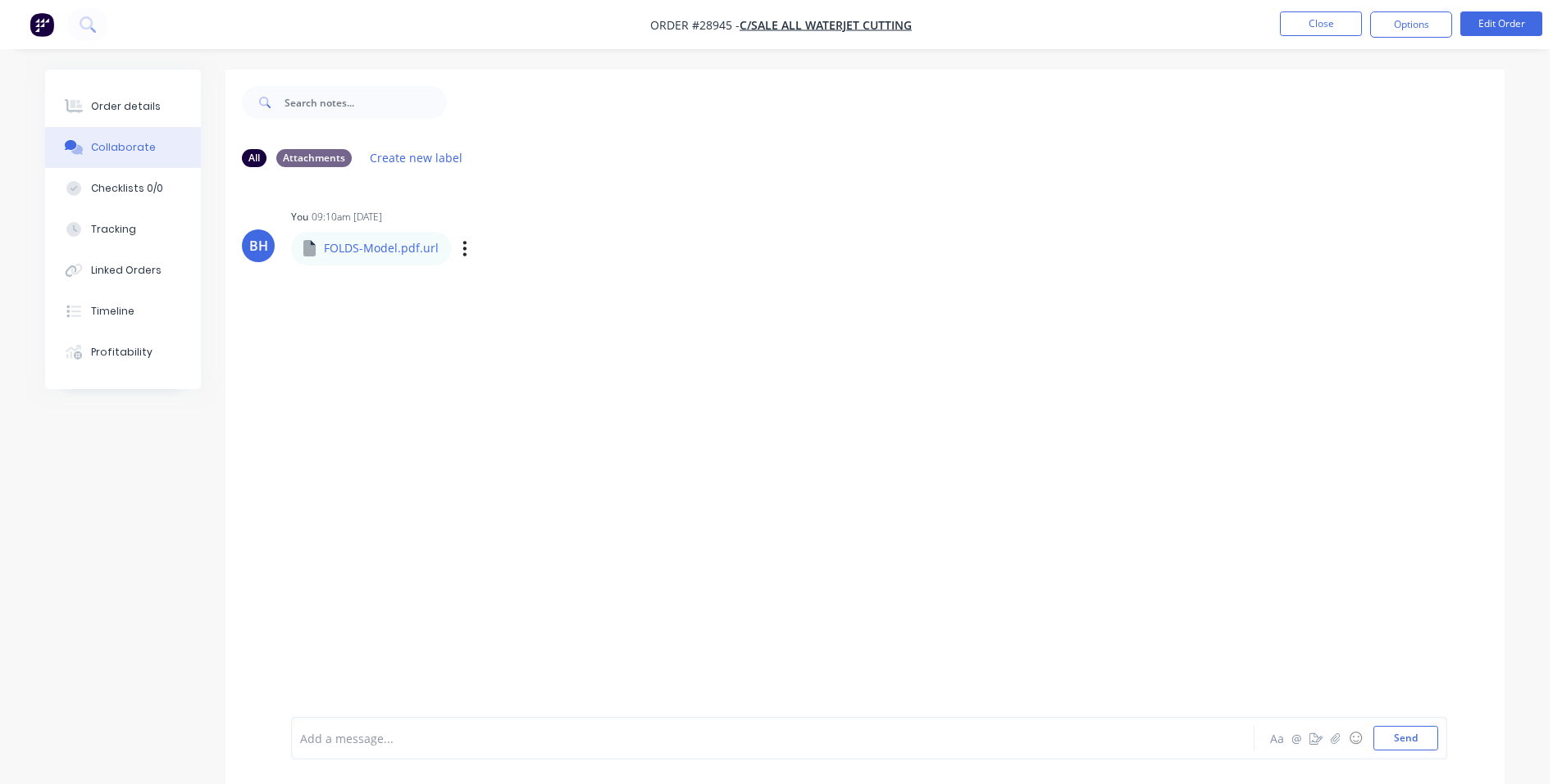
click at [470, 245] on div "Labels Download Delete" at bounding box center [549, 249] width 184 height 23
click at [464, 248] on button "button" at bounding box center [464, 249] width 7 height 23
click at [531, 296] on button "Download" at bounding box center [573, 293] width 184 height 37
drag, startPoint x: 1101, startPoint y: 3, endPoint x: 911, endPoint y: 429, distance: 466.5
click at [1042, 183] on div "BH You 09:10am [DATE] FOLDS-Model.pdf.url FOLDS-Model.pdf.url Labels Download D…" at bounding box center [864, 449] width 1279 height 537
